Goal: Download file/media

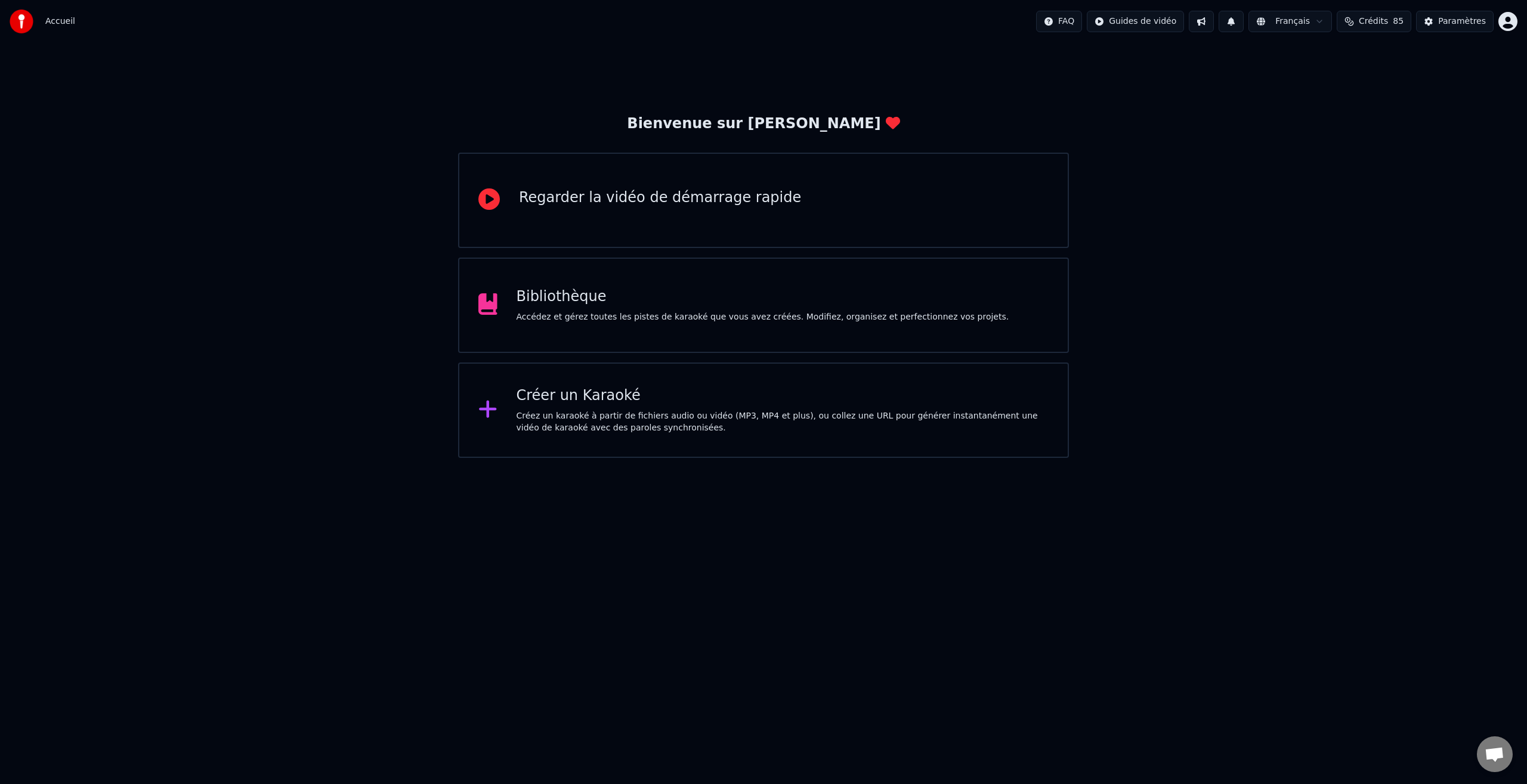
click at [565, 305] on div "Bibliothèque" at bounding box center [763, 297] width 493 height 19
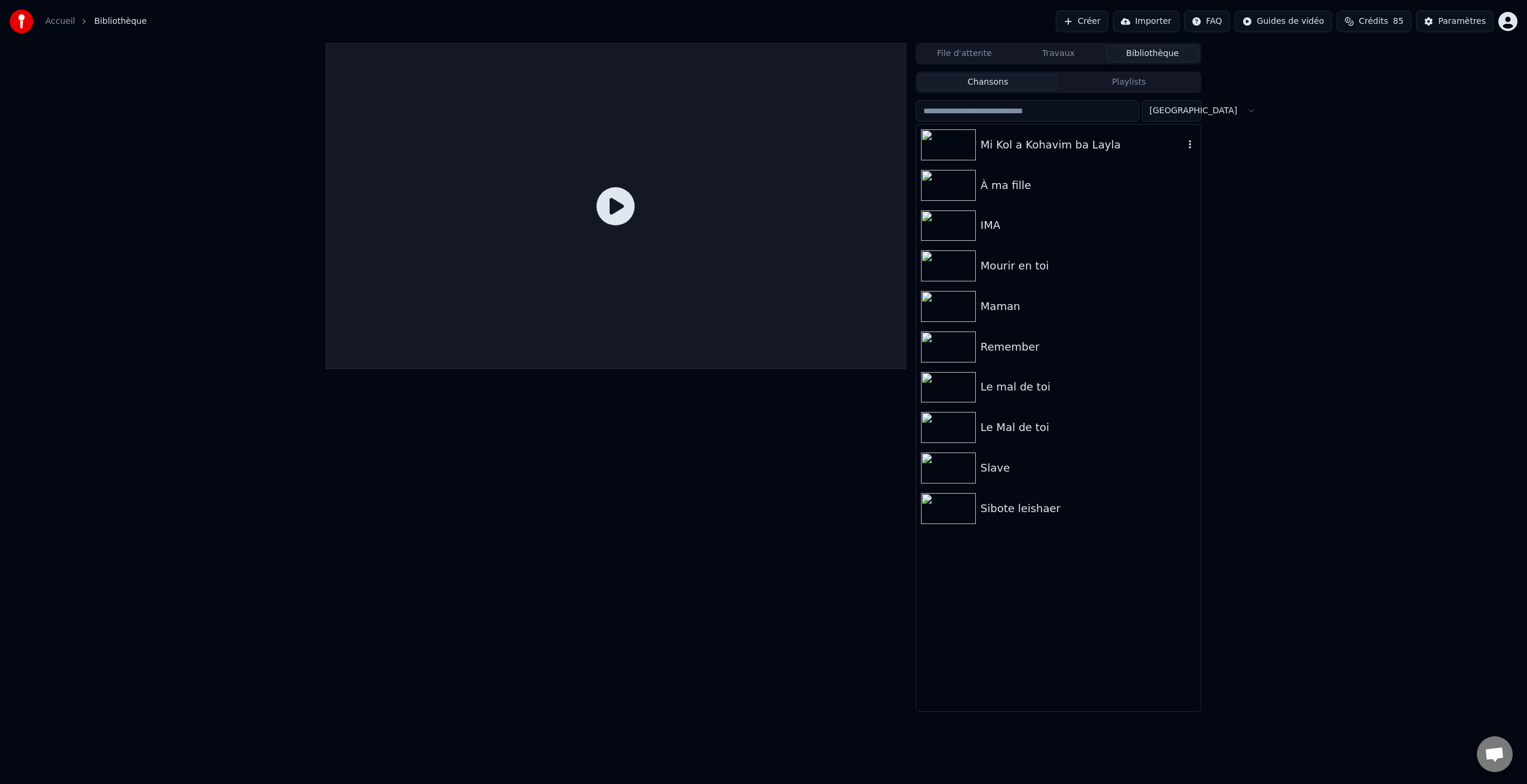
click at [1064, 142] on div "Mi Kol a Kohavim ba Layla" at bounding box center [1082, 145] width 204 height 17
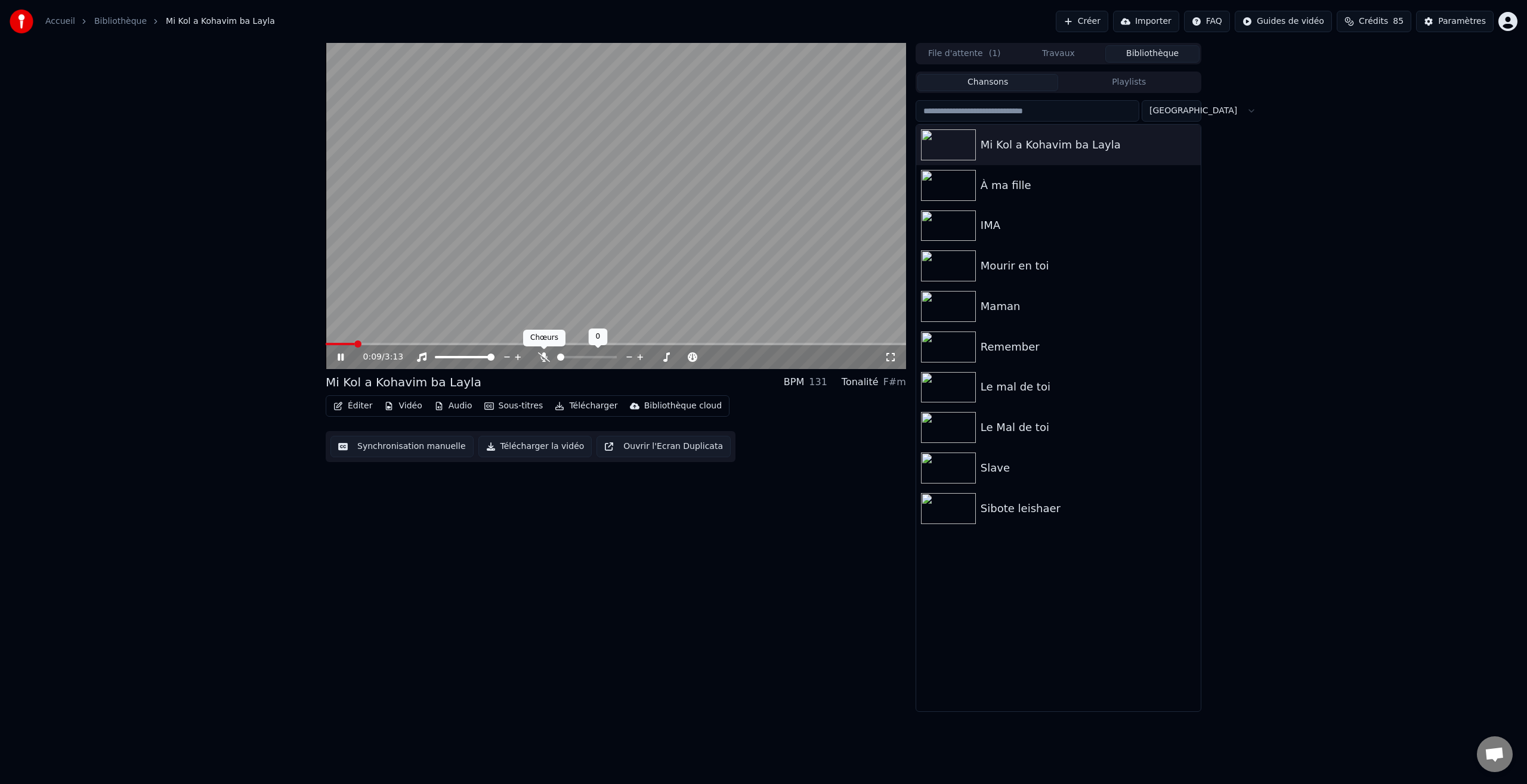
click at [543, 357] on icon at bounding box center [544, 357] width 12 height 9
click at [352, 345] on span at bounding box center [356, 344] width 7 height 7
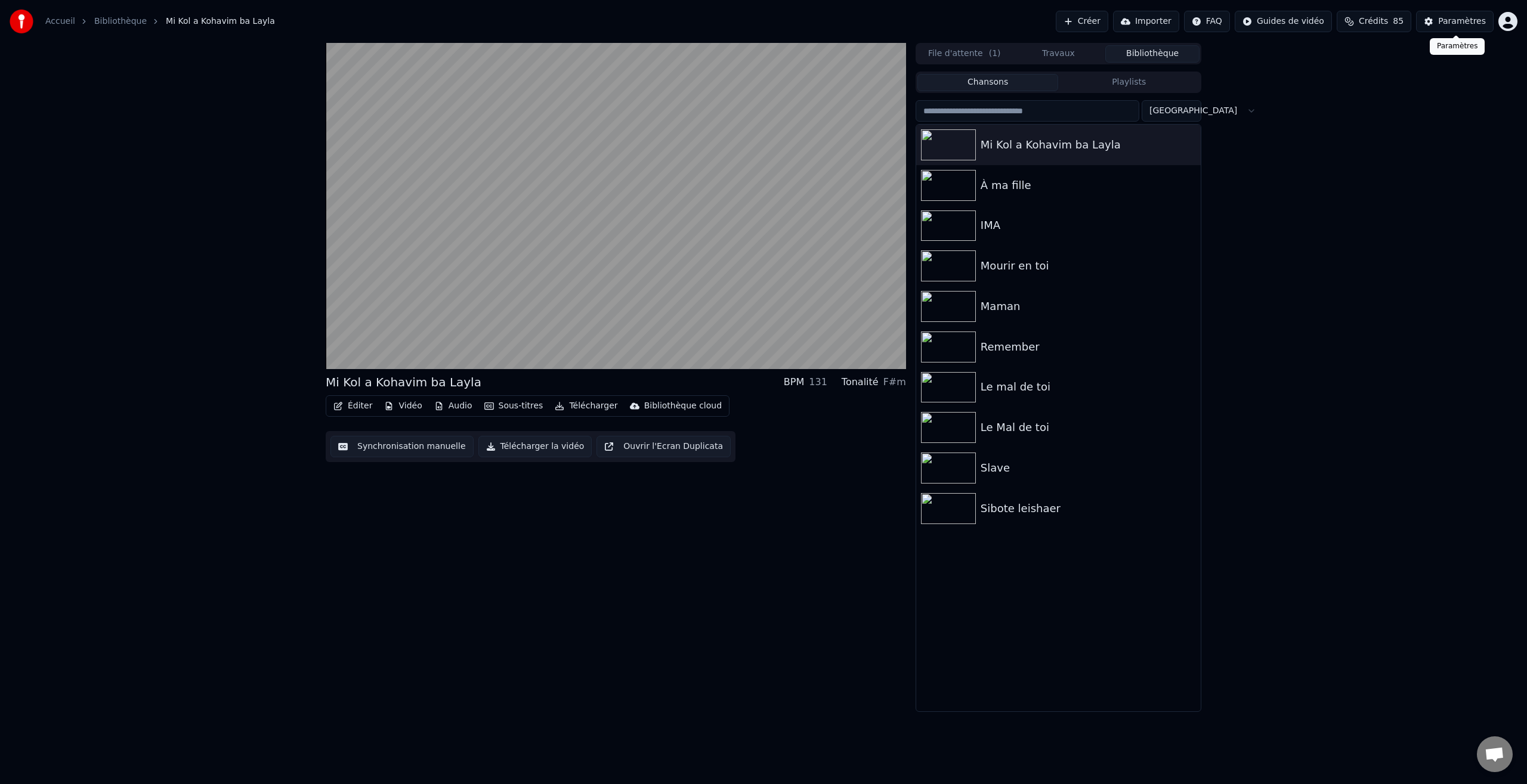
click at [1456, 20] on div "Paramètres" at bounding box center [1462, 22] width 48 height 12
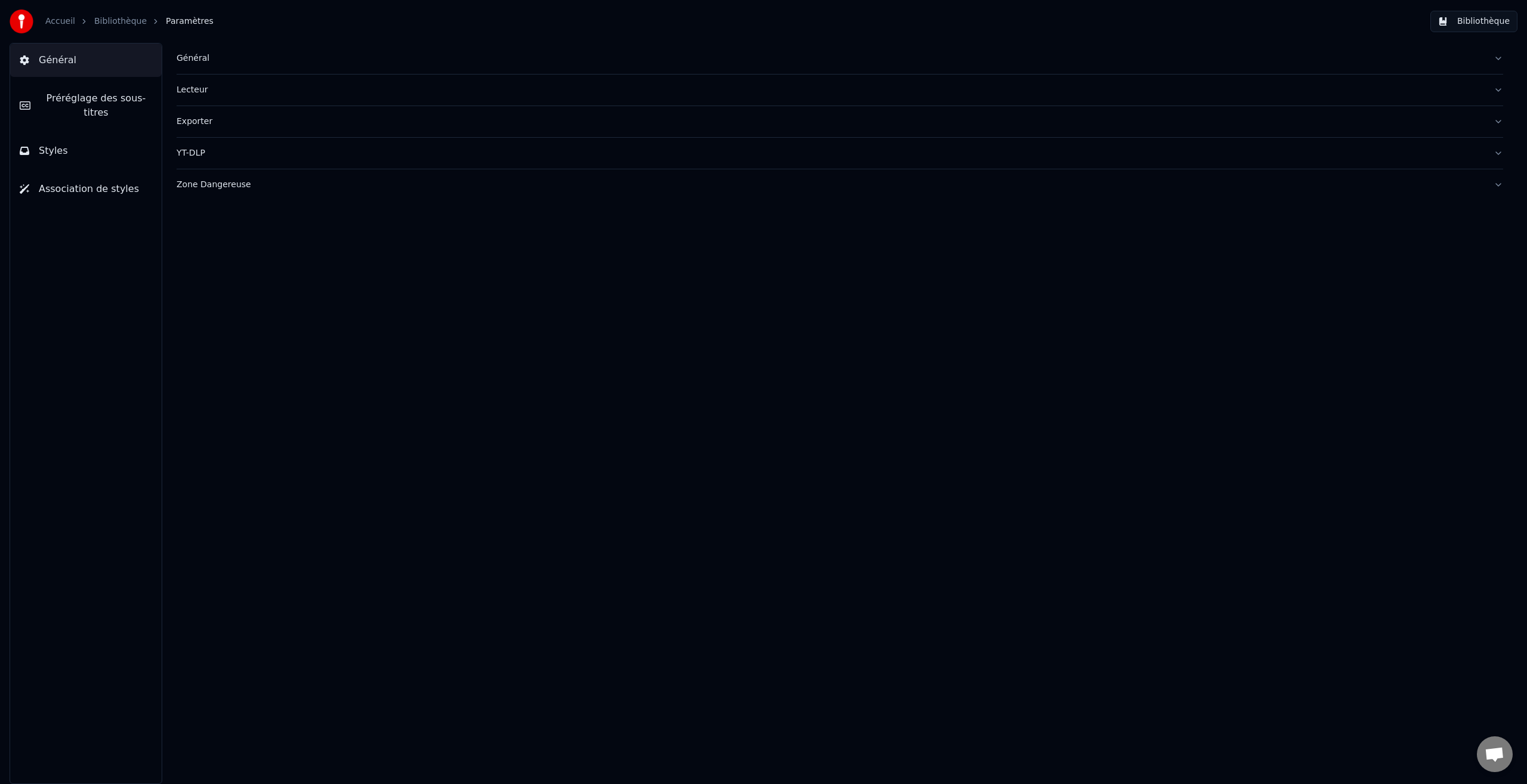
click at [198, 57] on div "Général" at bounding box center [830, 59] width 1308 height 12
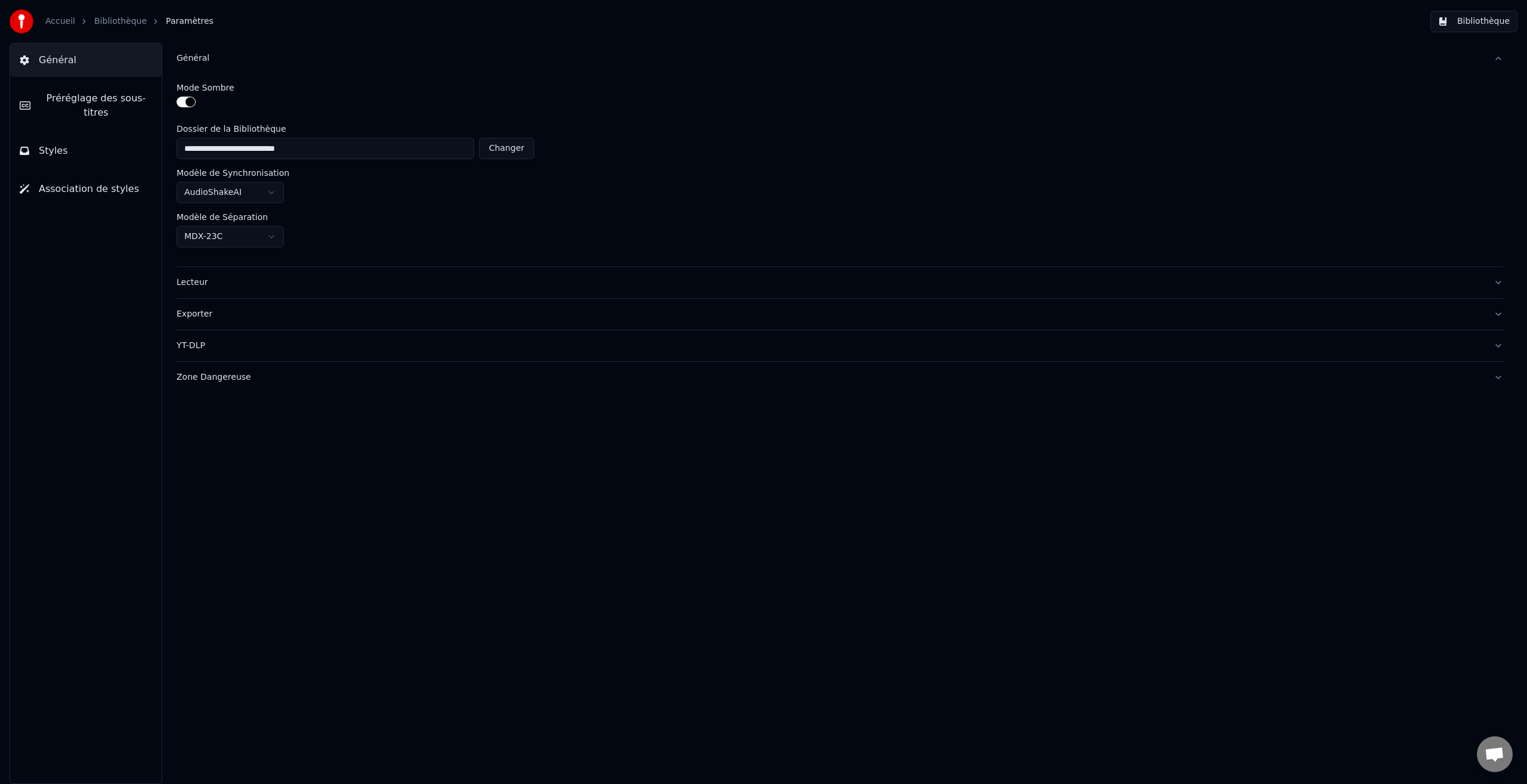
click at [197, 55] on div "Général" at bounding box center [830, 59] width 1308 height 12
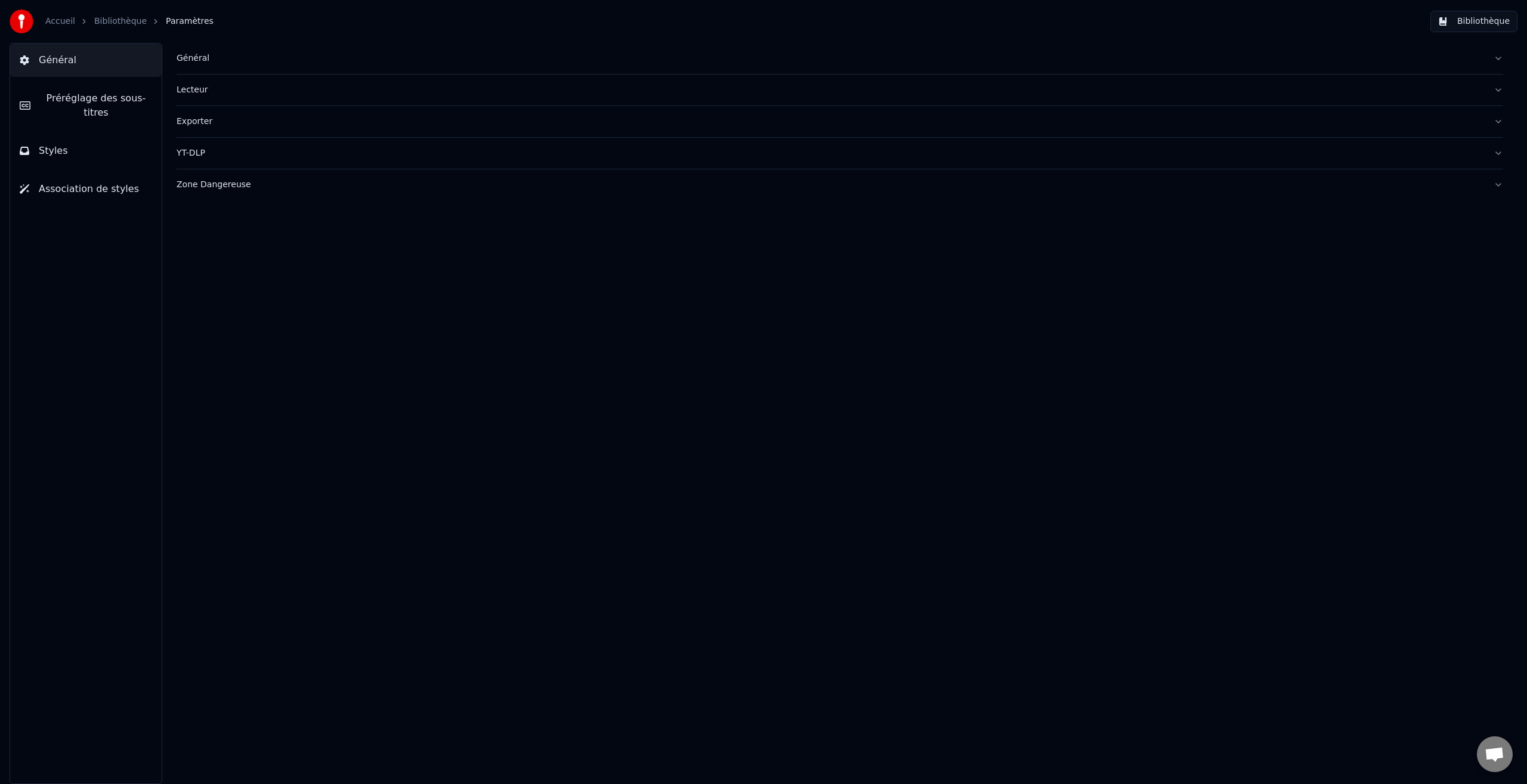
click at [191, 95] on div "Lecteur" at bounding box center [830, 90] width 1308 height 12
click at [192, 89] on div "Lecteur" at bounding box center [830, 90] width 1308 height 12
click at [193, 55] on div "Général" at bounding box center [830, 59] width 1308 height 12
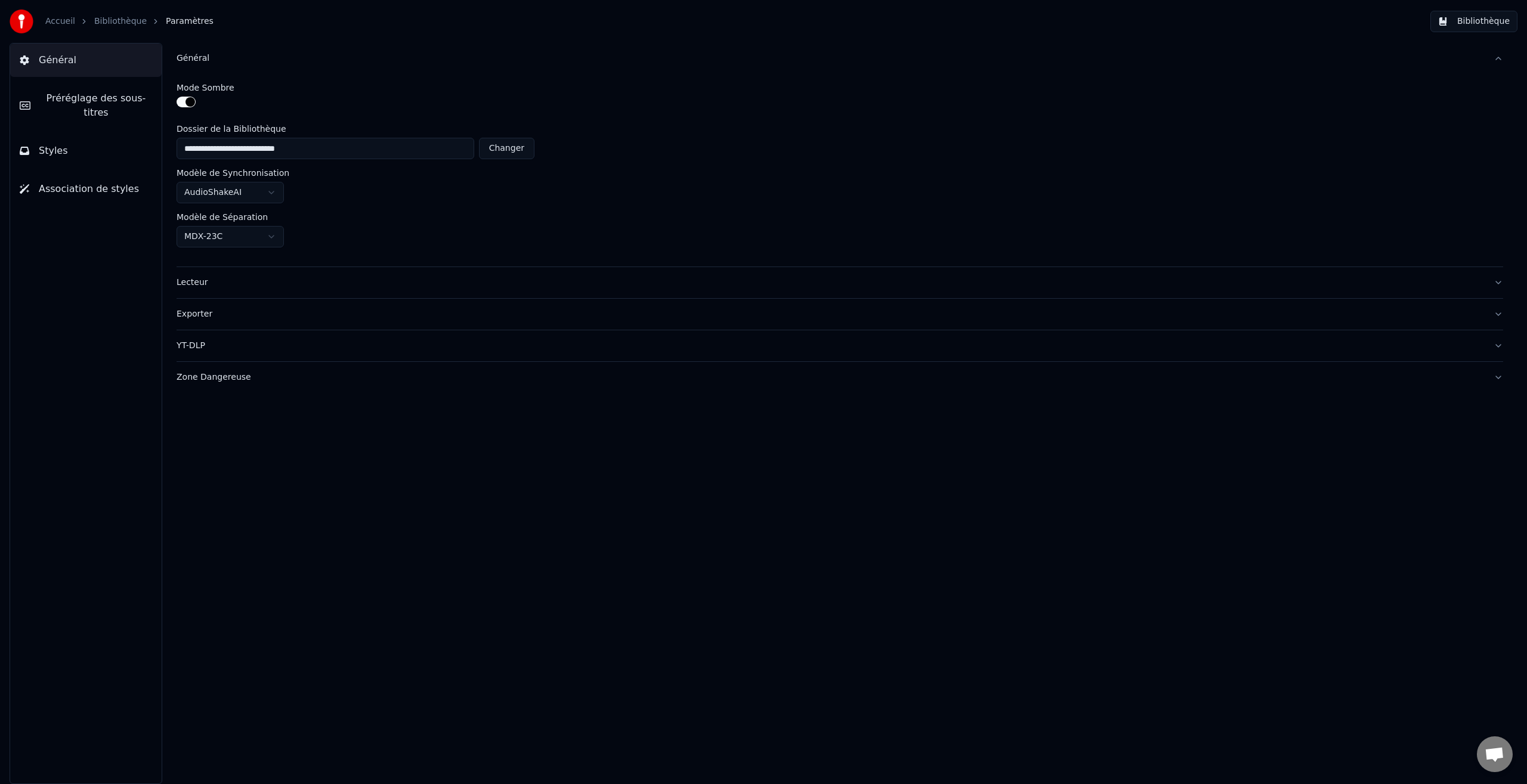
click at [125, 22] on link "Bibliothèque" at bounding box center [120, 22] width 53 height 12
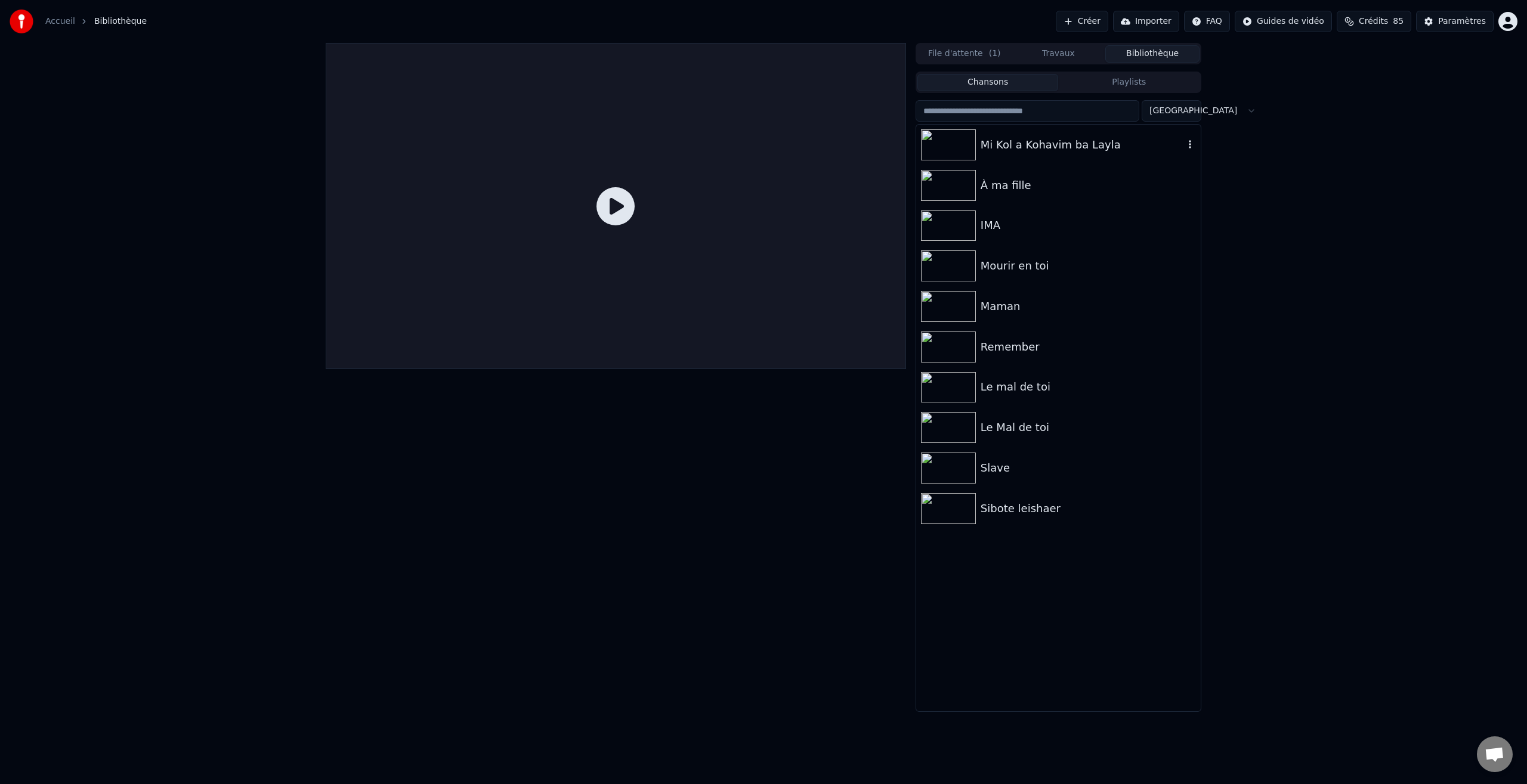
click at [1054, 143] on div "Mi Kol a Kohavim ba Layla" at bounding box center [1082, 145] width 204 height 17
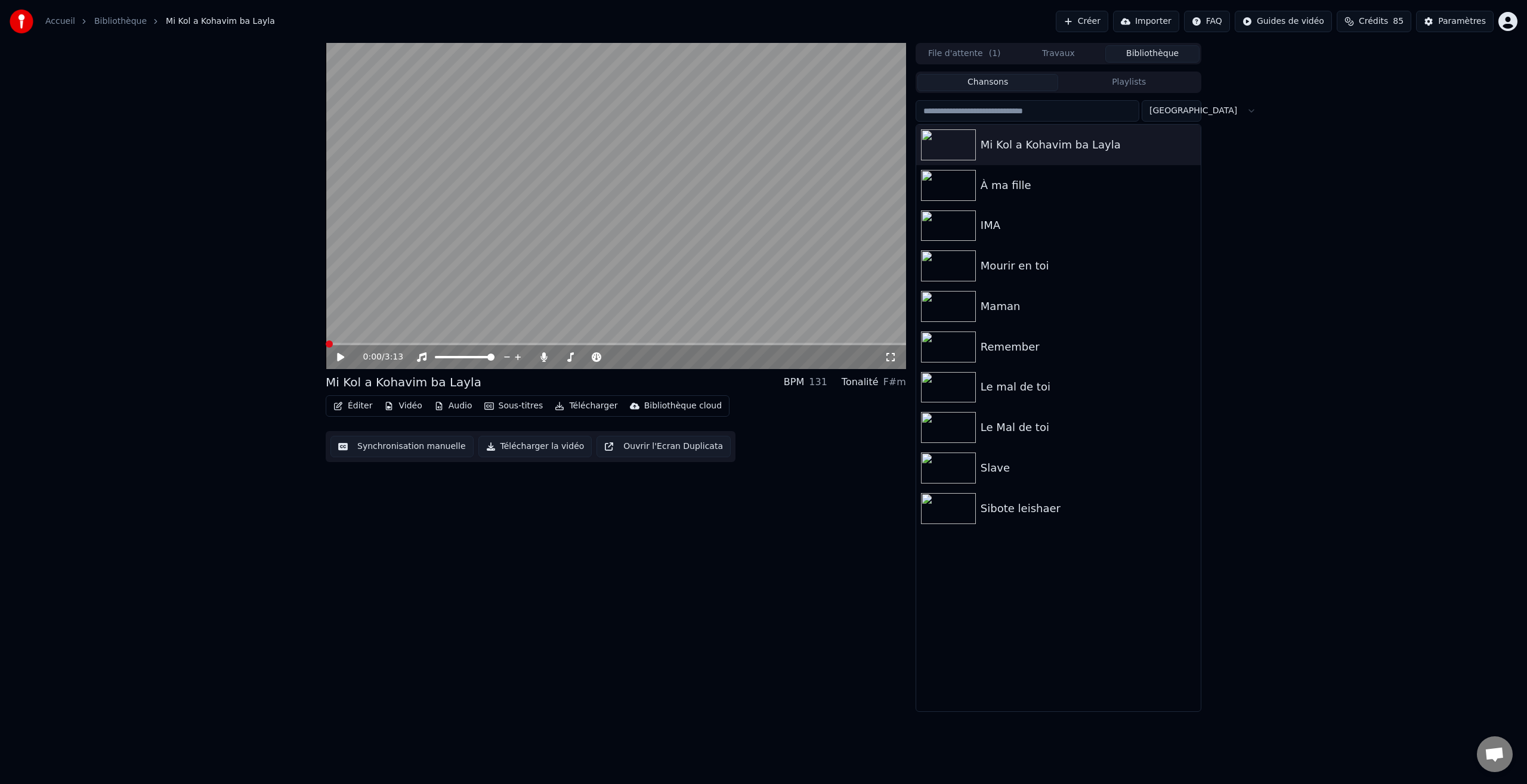
click at [326, 347] on span at bounding box center [329, 344] width 7 height 7
click at [342, 356] on icon at bounding box center [340, 357] width 7 height 8
click at [344, 347] on span at bounding box center [347, 344] width 7 height 7
click at [356, 347] on span at bounding box center [359, 344] width 7 height 7
click at [356, 347] on div "0:33 / 3:13" at bounding box center [616, 357] width 580 height 24
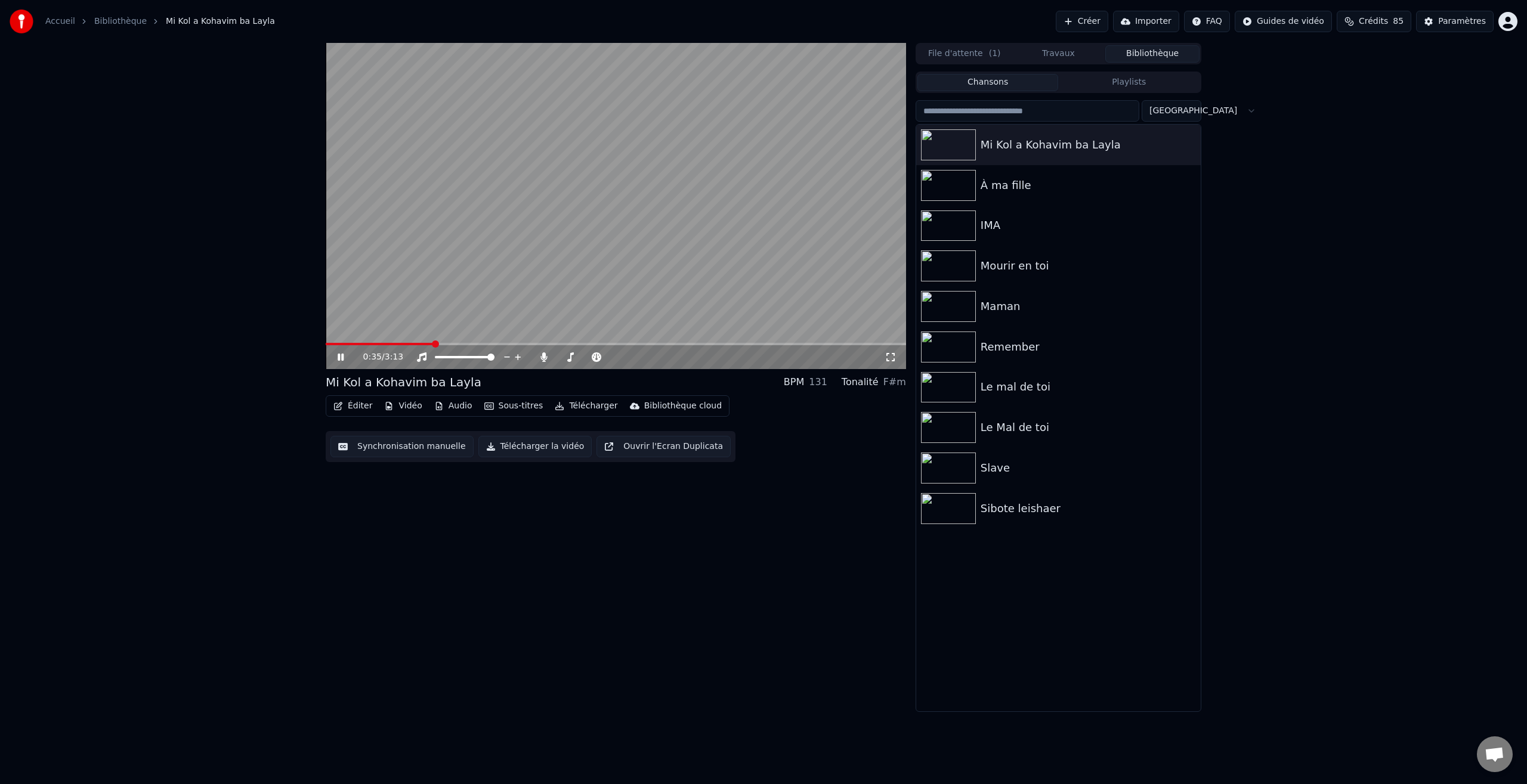
click at [342, 353] on icon at bounding box center [340, 357] width 6 height 7
click at [347, 347] on span at bounding box center [350, 344] width 7 height 7
click at [342, 360] on icon at bounding box center [349, 357] width 28 height 9
click at [341, 347] on span at bounding box center [344, 344] width 7 height 7
click at [350, 346] on span at bounding box center [353, 344] width 7 height 7
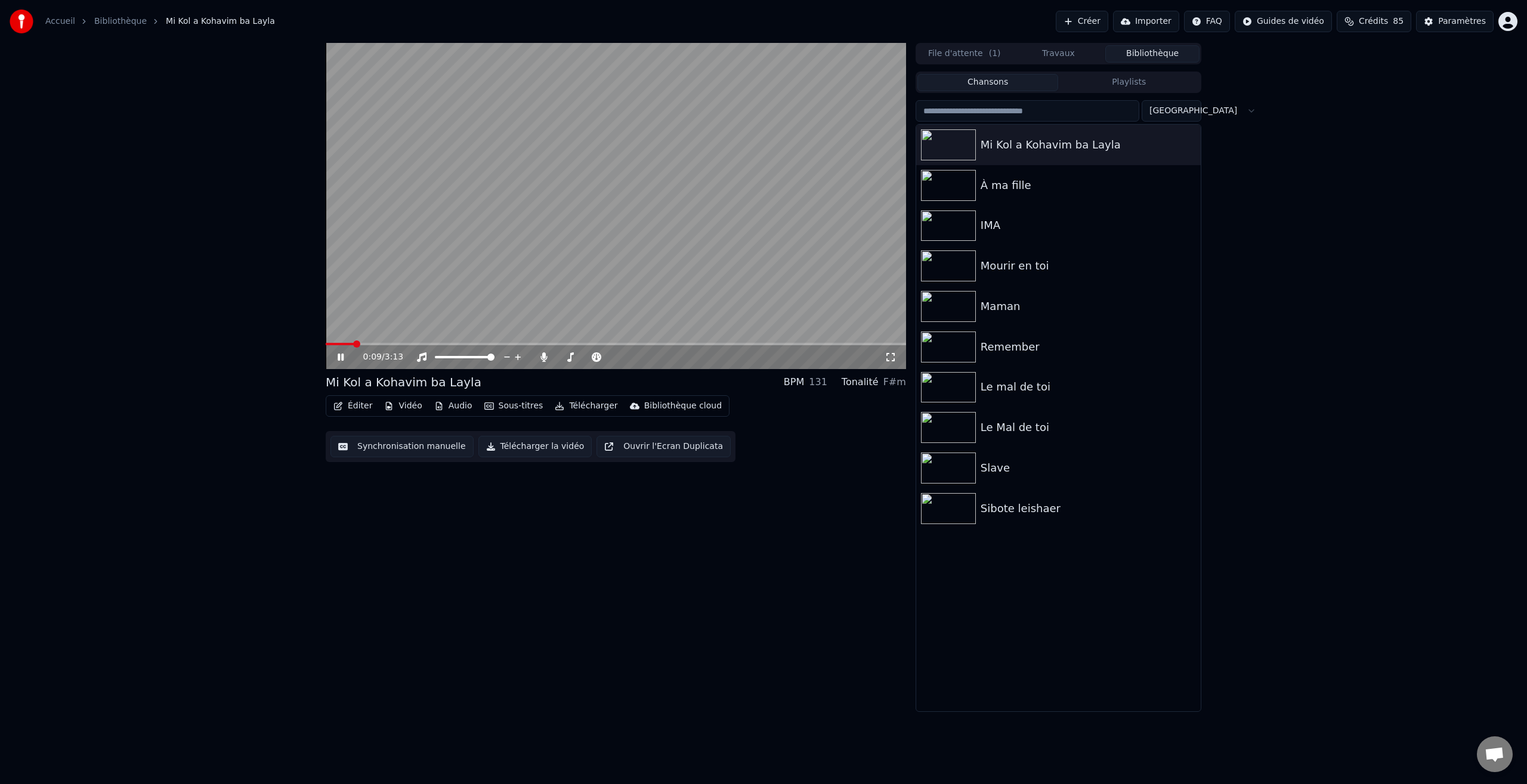
drag, startPoint x: 360, startPoint y: 345, endPoint x: 344, endPoint y: 347, distance: 16.1
click at [344, 347] on div "0:09 / 3:13" at bounding box center [616, 357] width 580 height 24
click at [350, 347] on span at bounding box center [353, 344] width 7 height 7
click at [344, 347] on span at bounding box center [347, 344] width 7 height 7
click at [347, 346] on span at bounding box center [350, 344] width 7 height 7
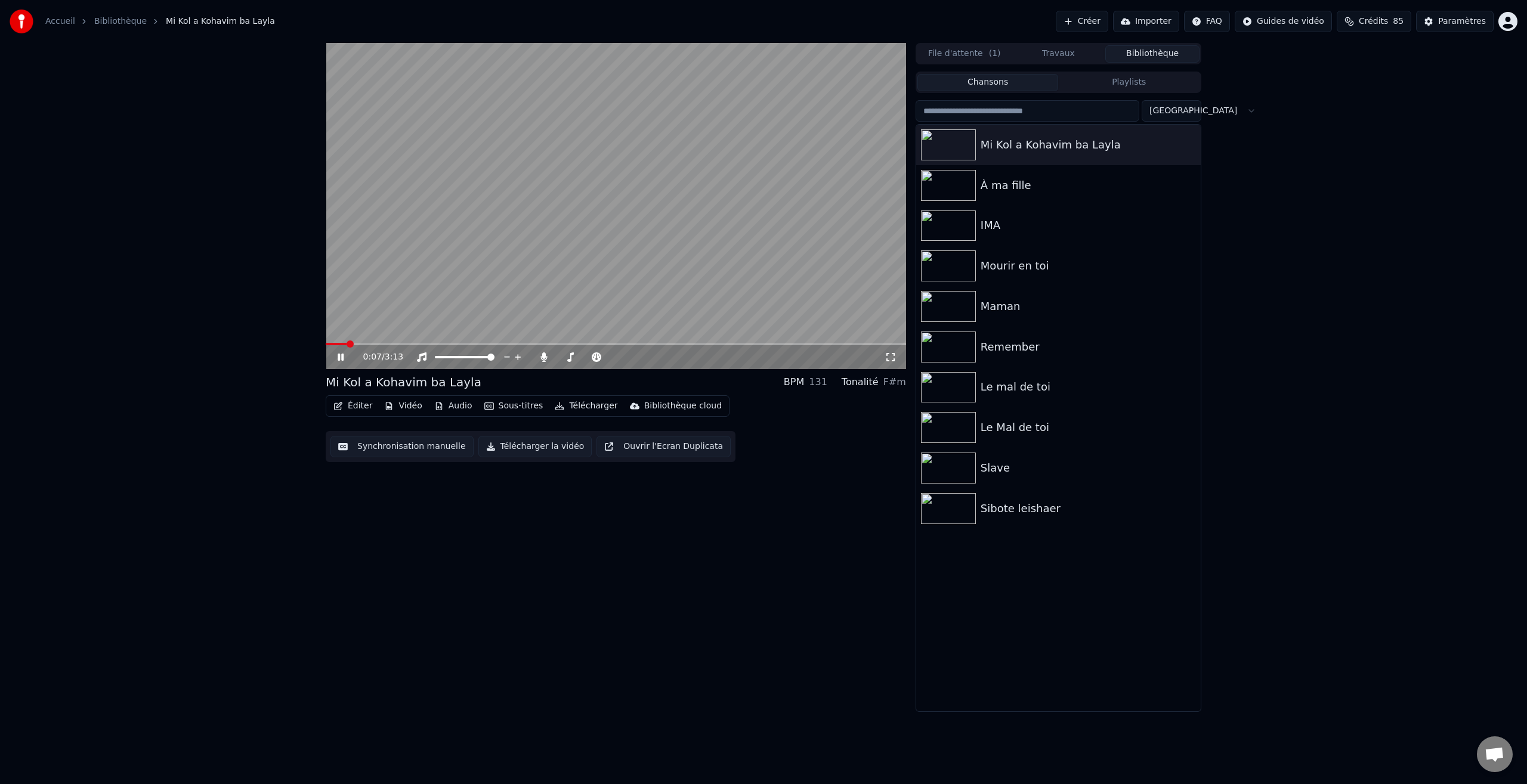
click at [347, 346] on span at bounding box center [350, 344] width 7 height 7
click at [427, 346] on span at bounding box center [430, 344] width 7 height 7
click at [417, 347] on span at bounding box center [418, 344] width 7 height 7
click at [442, 345] on span at bounding box center [445, 344] width 7 height 7
click at [432, 345] on span at bounding box center [616, 344] width 580 height 3
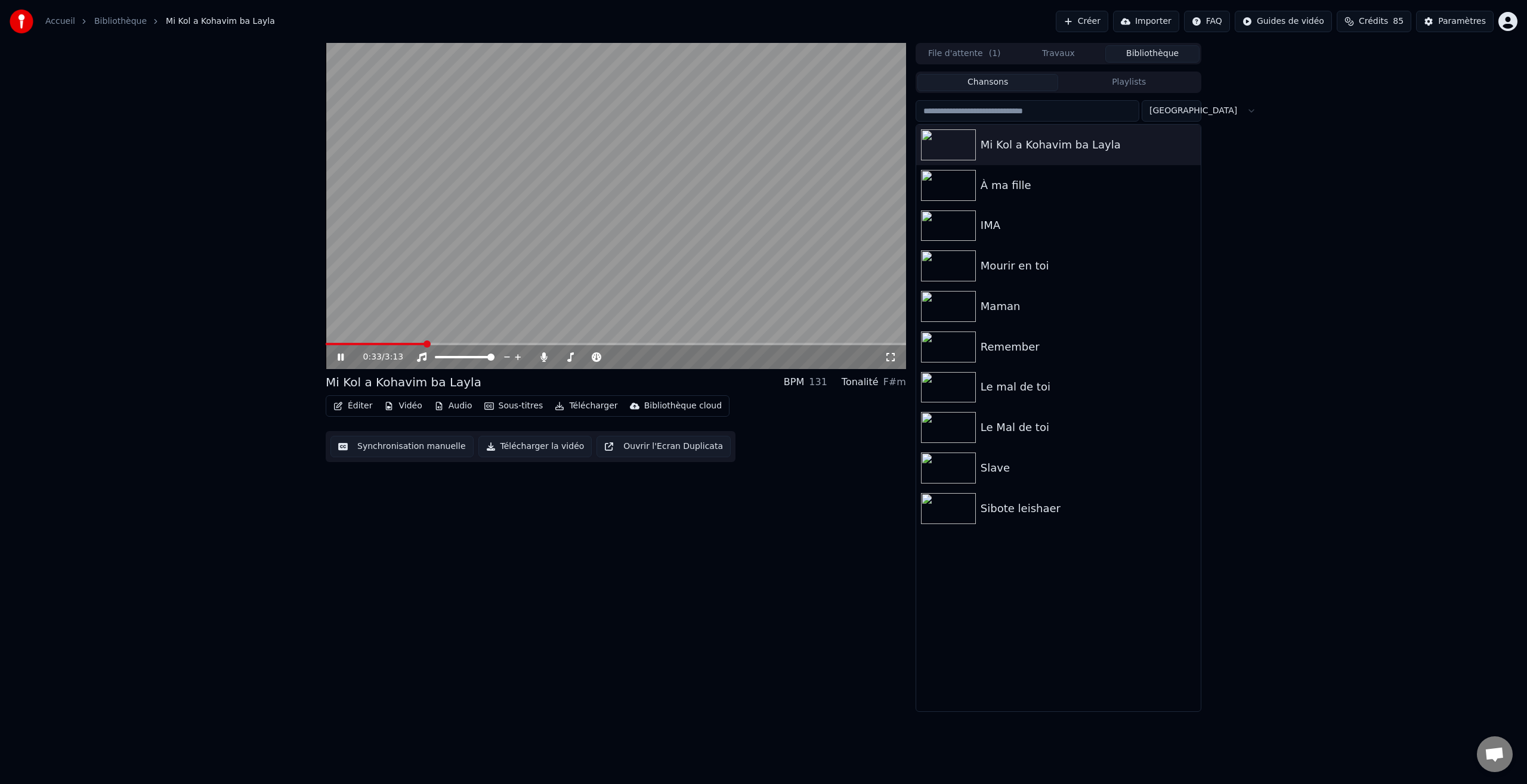
click at [425, 345] on span at bounding box center [427, 344] width 7 height 7
click at [382, 347] on span at bounding box center [385, 344] width 7 height 7
click at [360, 347] on span at bounding box center [362, 344] width 7 height 7
click at [347, 345] on span at bounding box center [350, 344] width 7 height 7
click at [342, 345] on span at bounding box center [344, 344] width 7 height 7
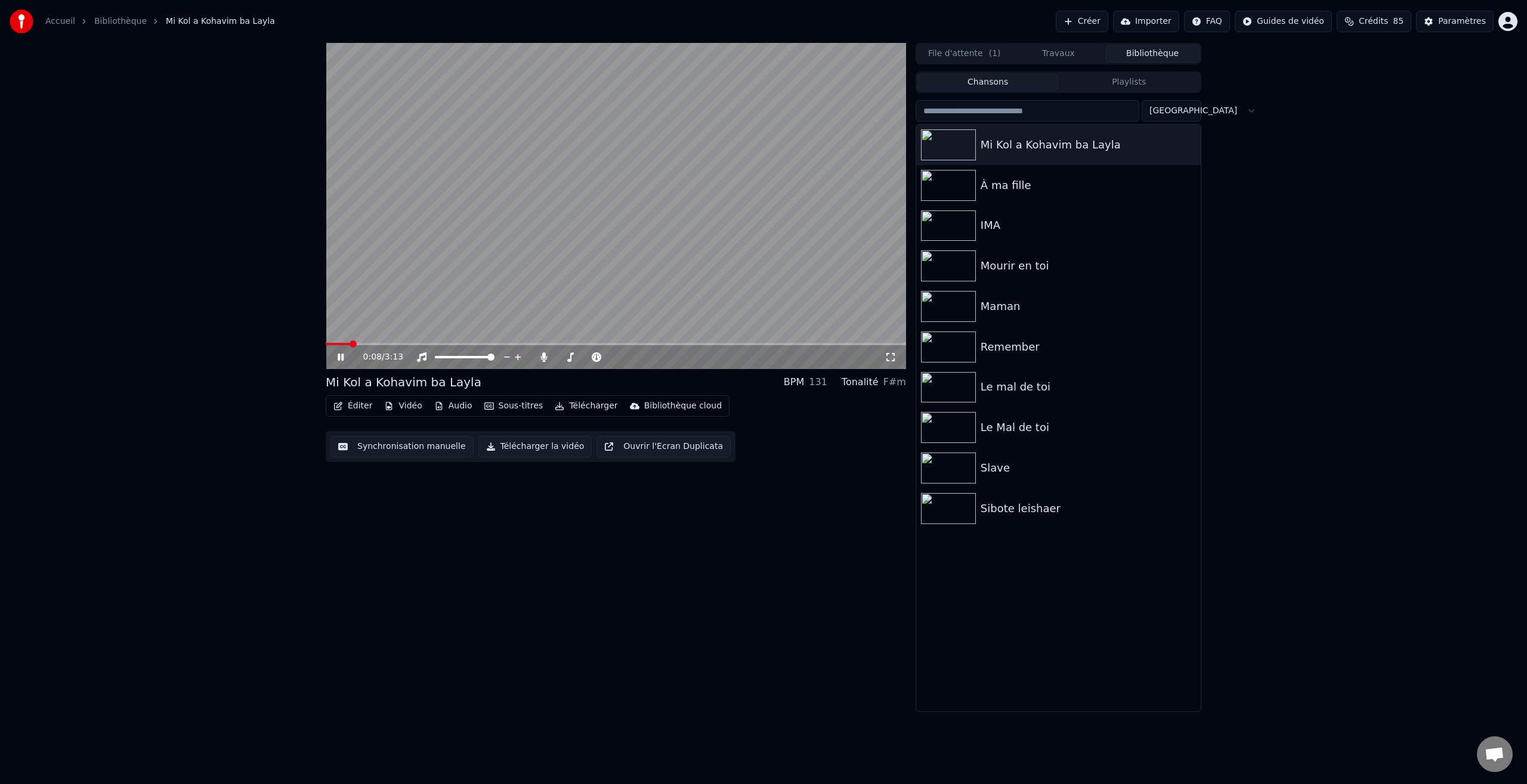
click at [350, 346] on span at bounding box center [353, 344] width 7 height 7
click at [344, 344] on span at bounding box center [347, 344] width 7 height 7
click at [341, 347] on span at bounding box center [344, 344] width 7 height 7
click at [339, 355] on icon at bounding box center [340, 357] width 6 height 7
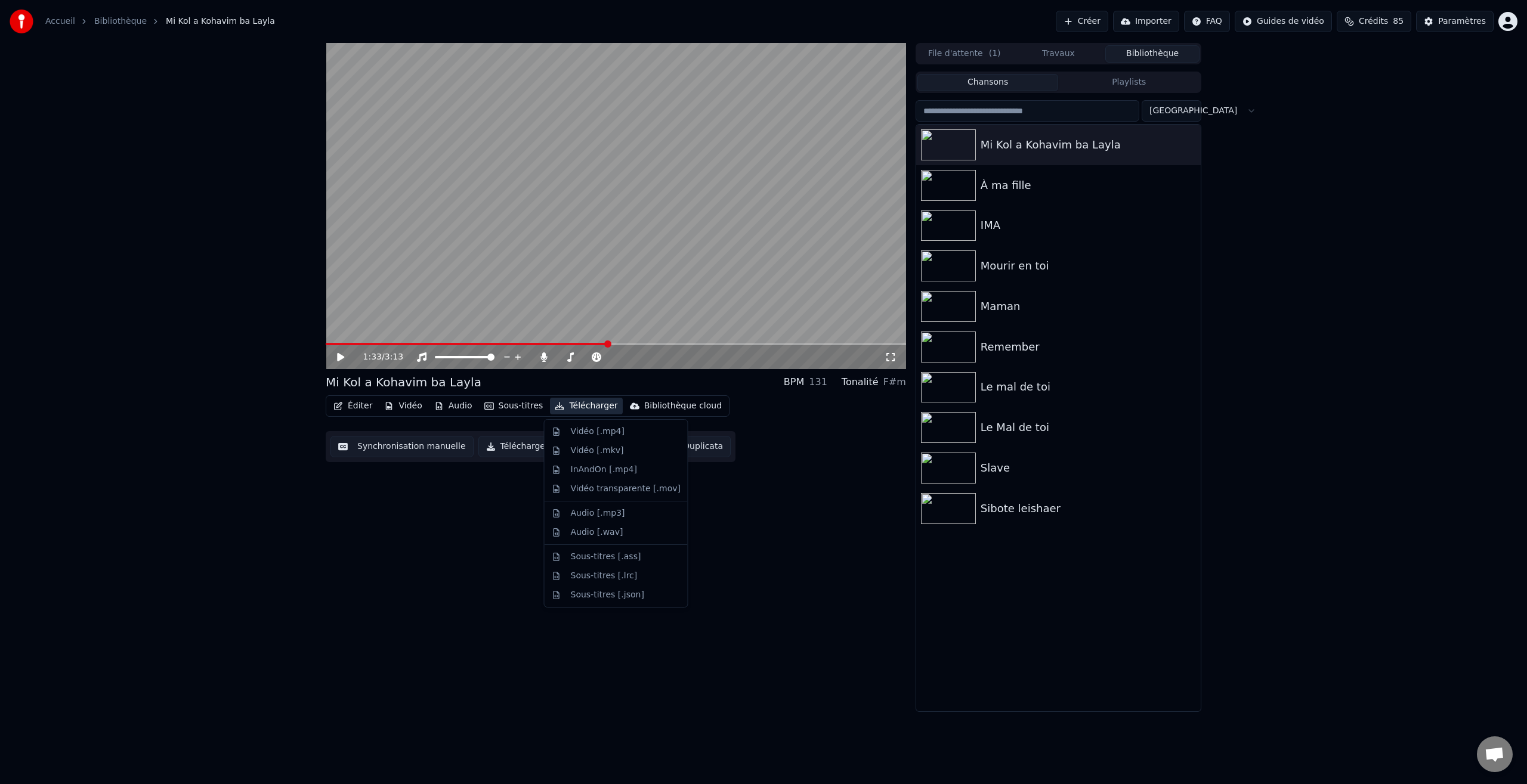
click at [592, 405] on button "Télécharger" at bounding box center [586, 406] width 72 height 17
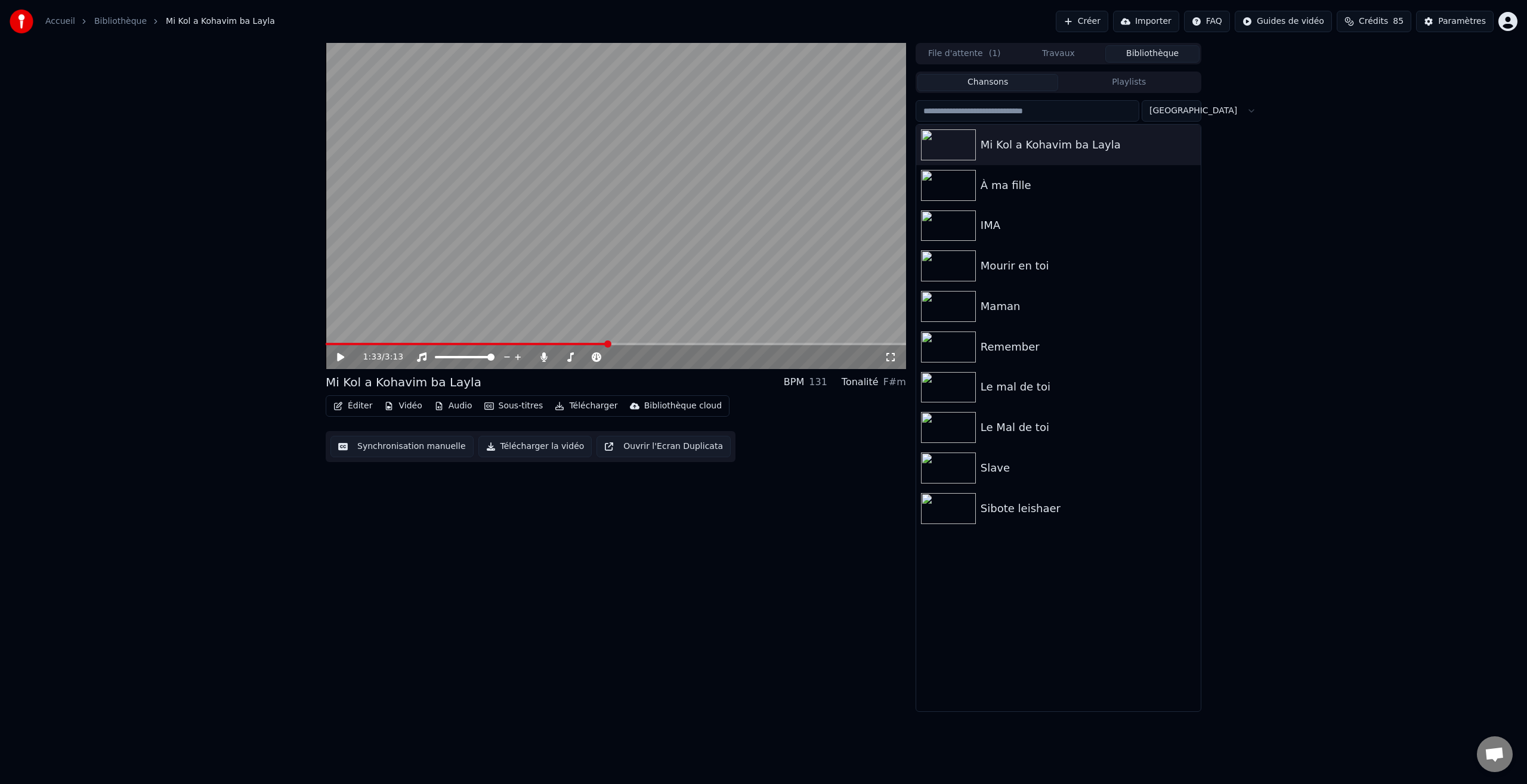
click at [523, 449] on button "Télécharger la vidéo" at bounding box center [535, 447] width 114 height 22
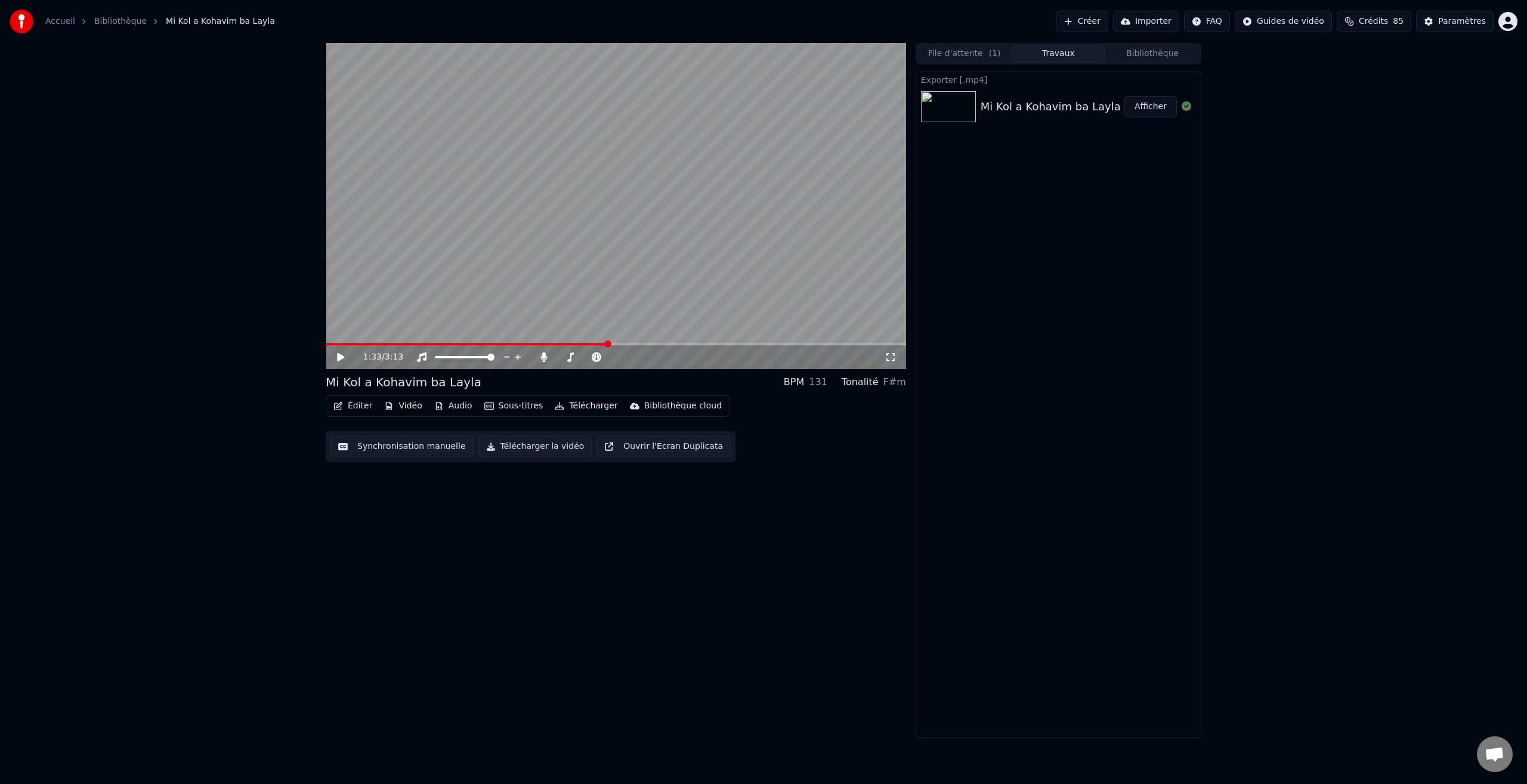
click at [1152, 103] on button "Afficher" at bounding box center [1151, 107] width 53 height 22
